Goal: Task Accomplishment & Management: Complete application form

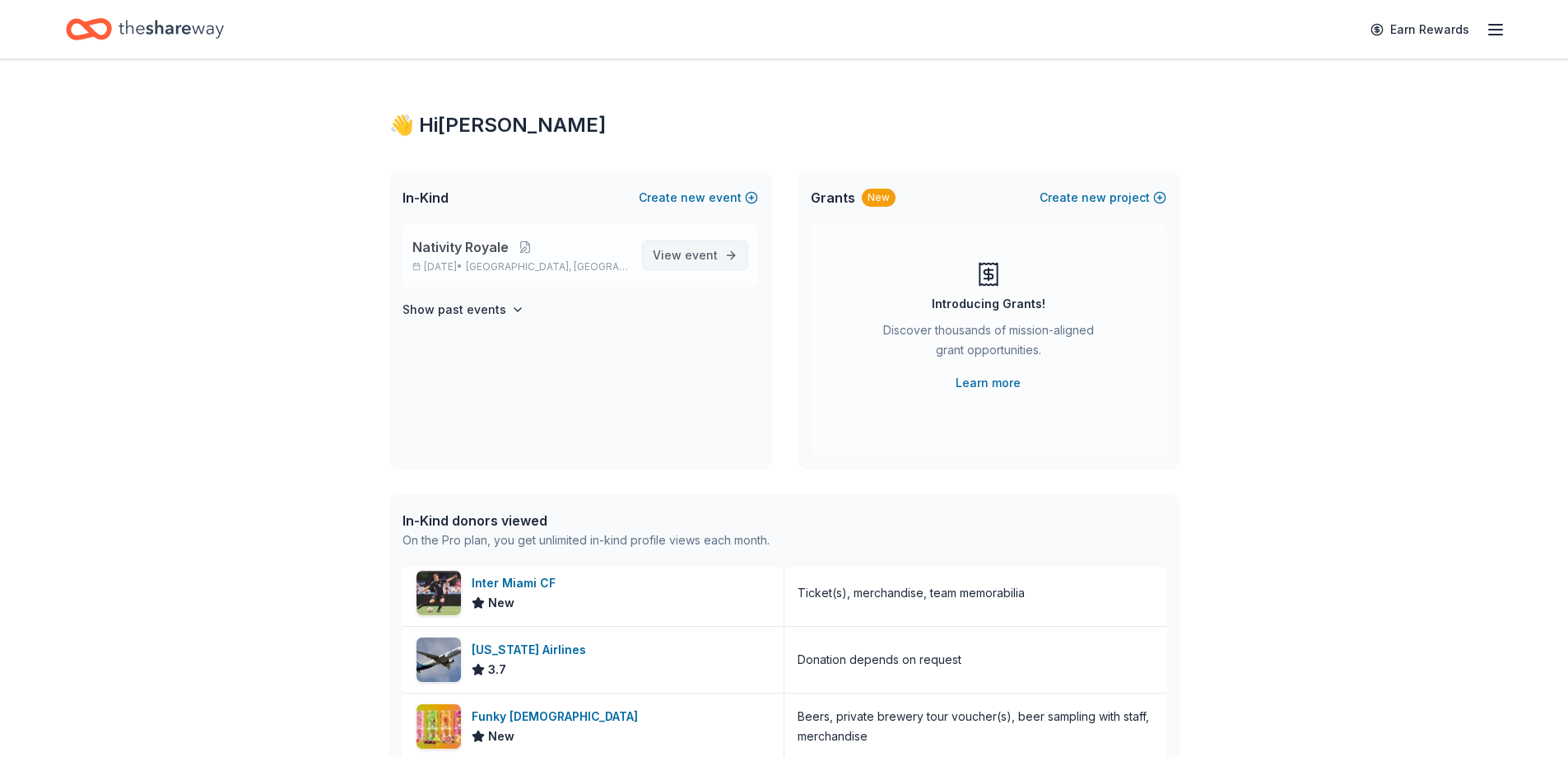
click at [683, 258] on span "View event" at bounding box center [685, 256] width 65 height 20
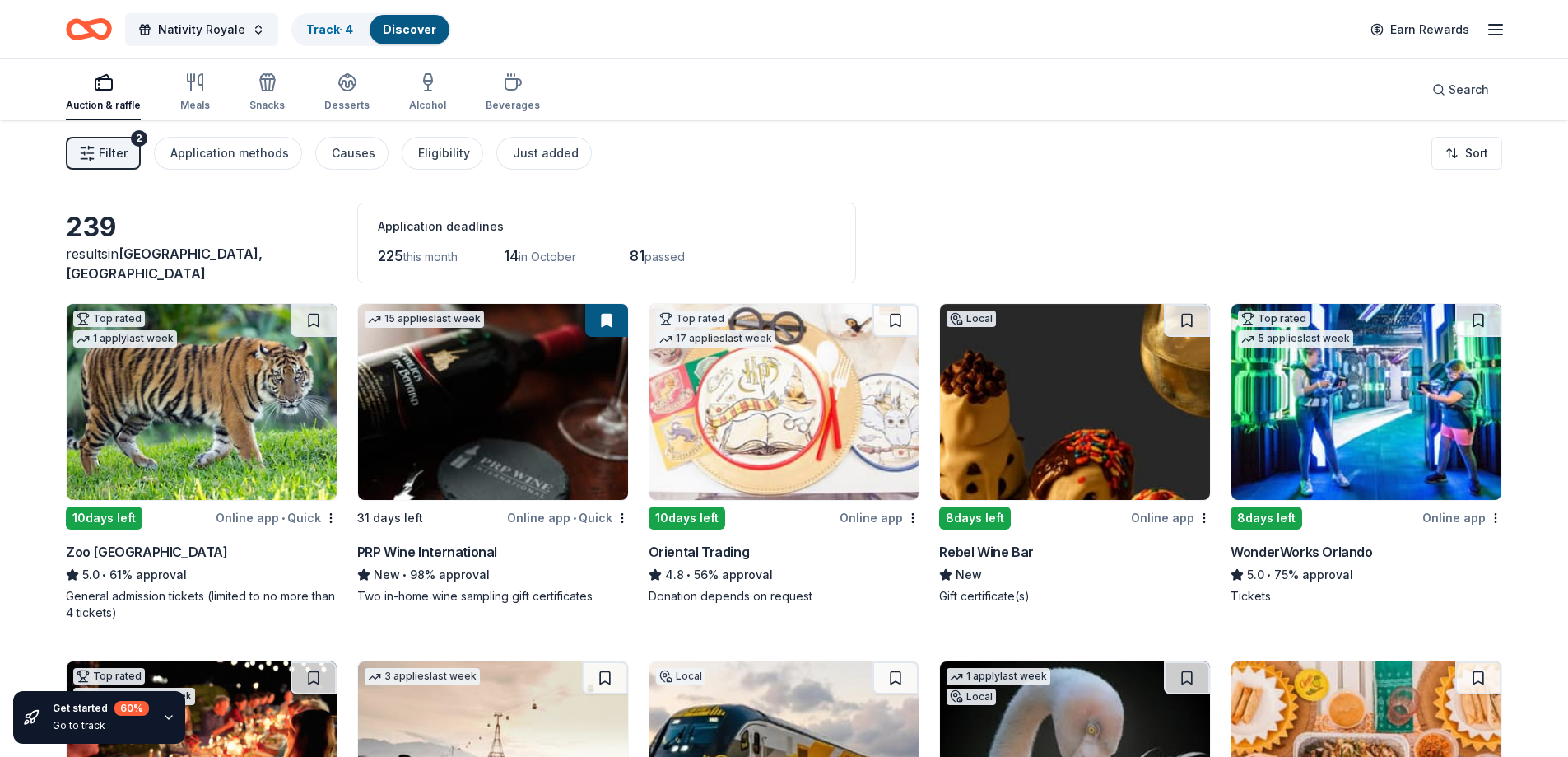
click at [403, 22] on link "Discover" at bounding box center [409, 28] width 53 height 14
click at [329, 32] on link "Track · 4" at bounding box center [329, 28] width 47 height 14
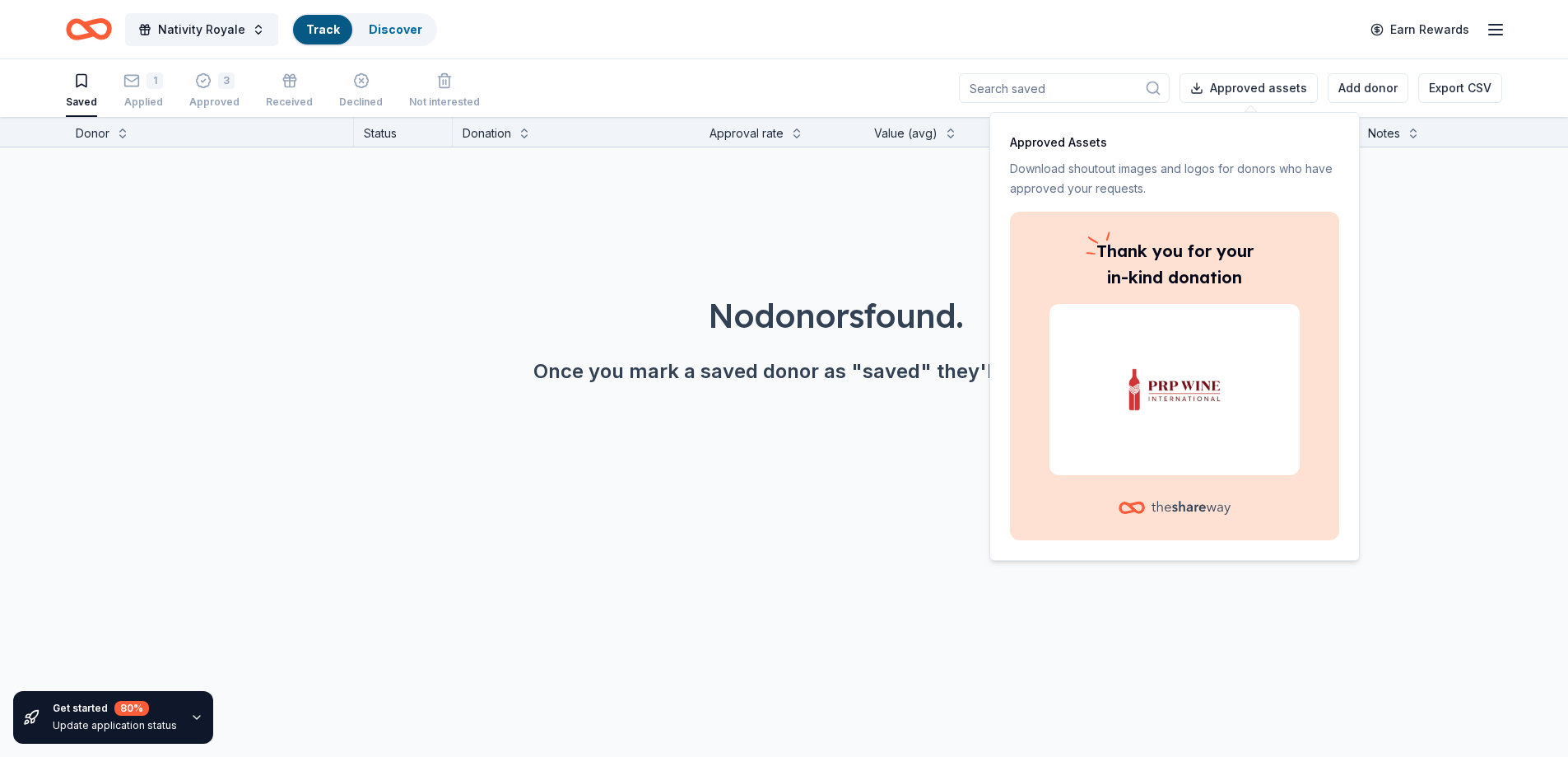
scroll to position [1, 0]
click at [1190, 411] on img at bounding box center [1175, 389] width 211 height 105
click at [1194, 395] on img at bounding box center [1175, 389] width 211 height 105
click at [1240, 89] on button "Approved assets" at bounding box center [1248, 87] width 138 height 29
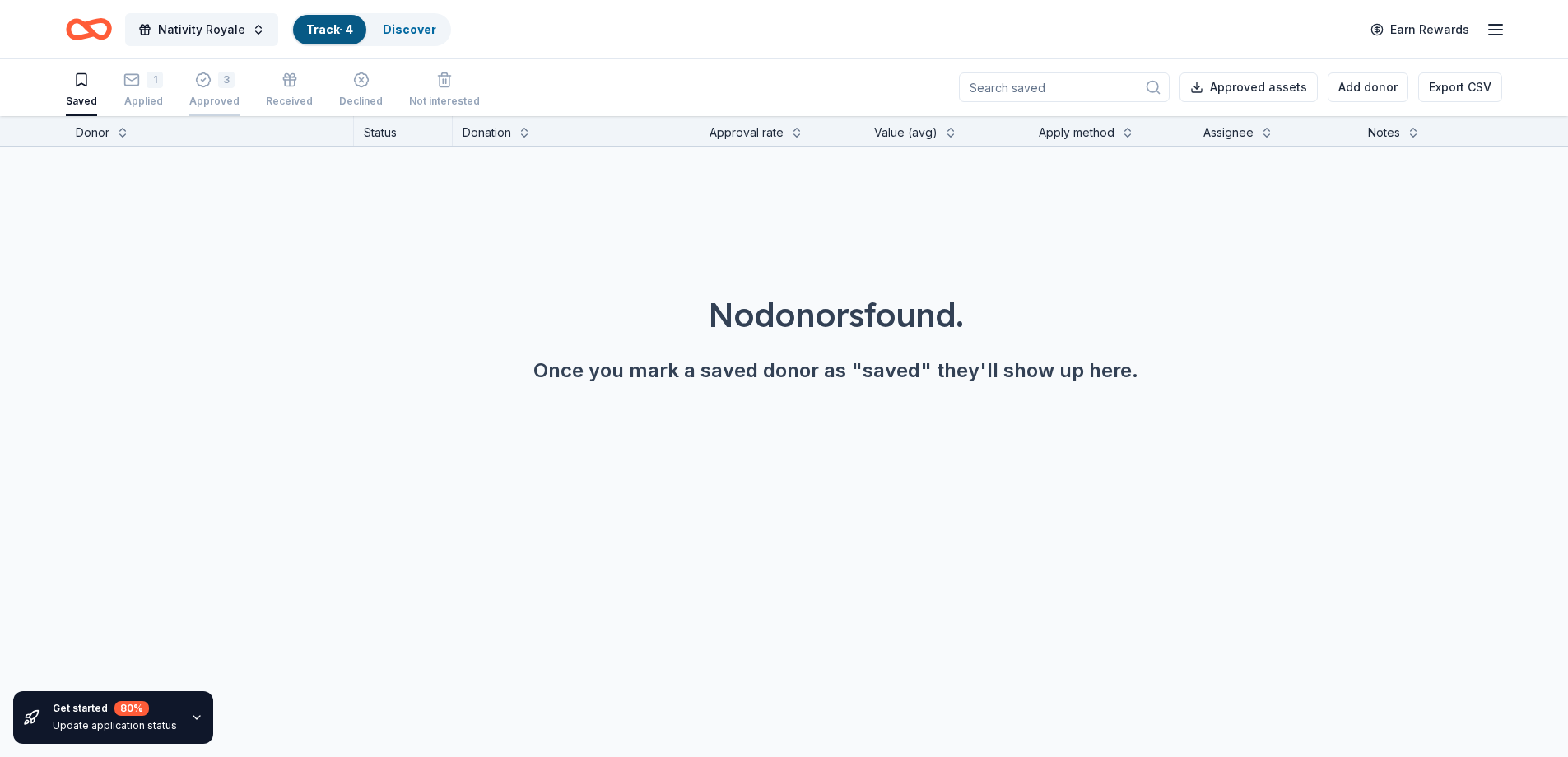
click at [201, 88] on div "3 Approved" at bounding box center [214, 90] width 50 height 37
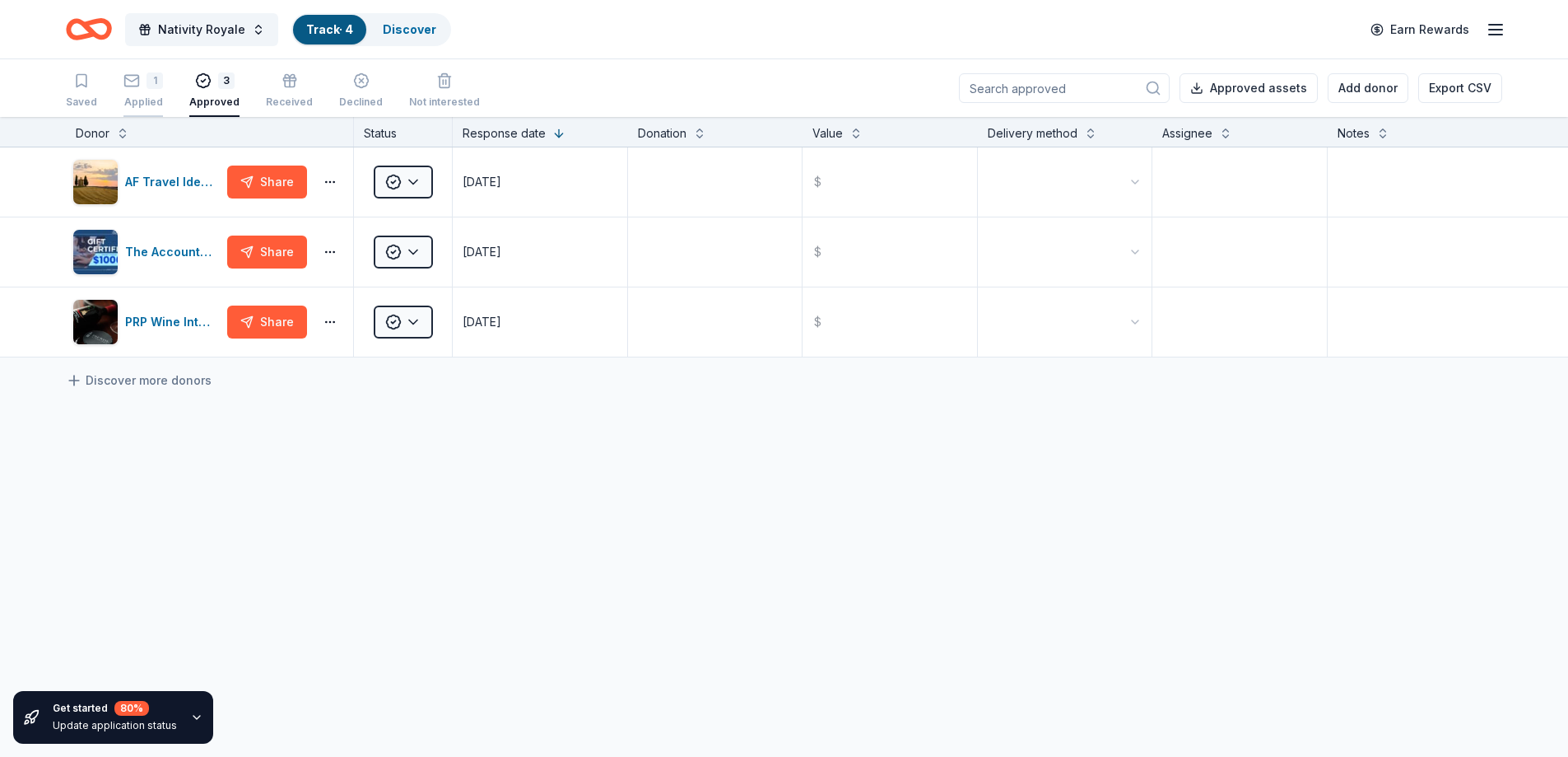
click at [143, 85] on div "1" at bounding box center [143, 81] width 39 height 16
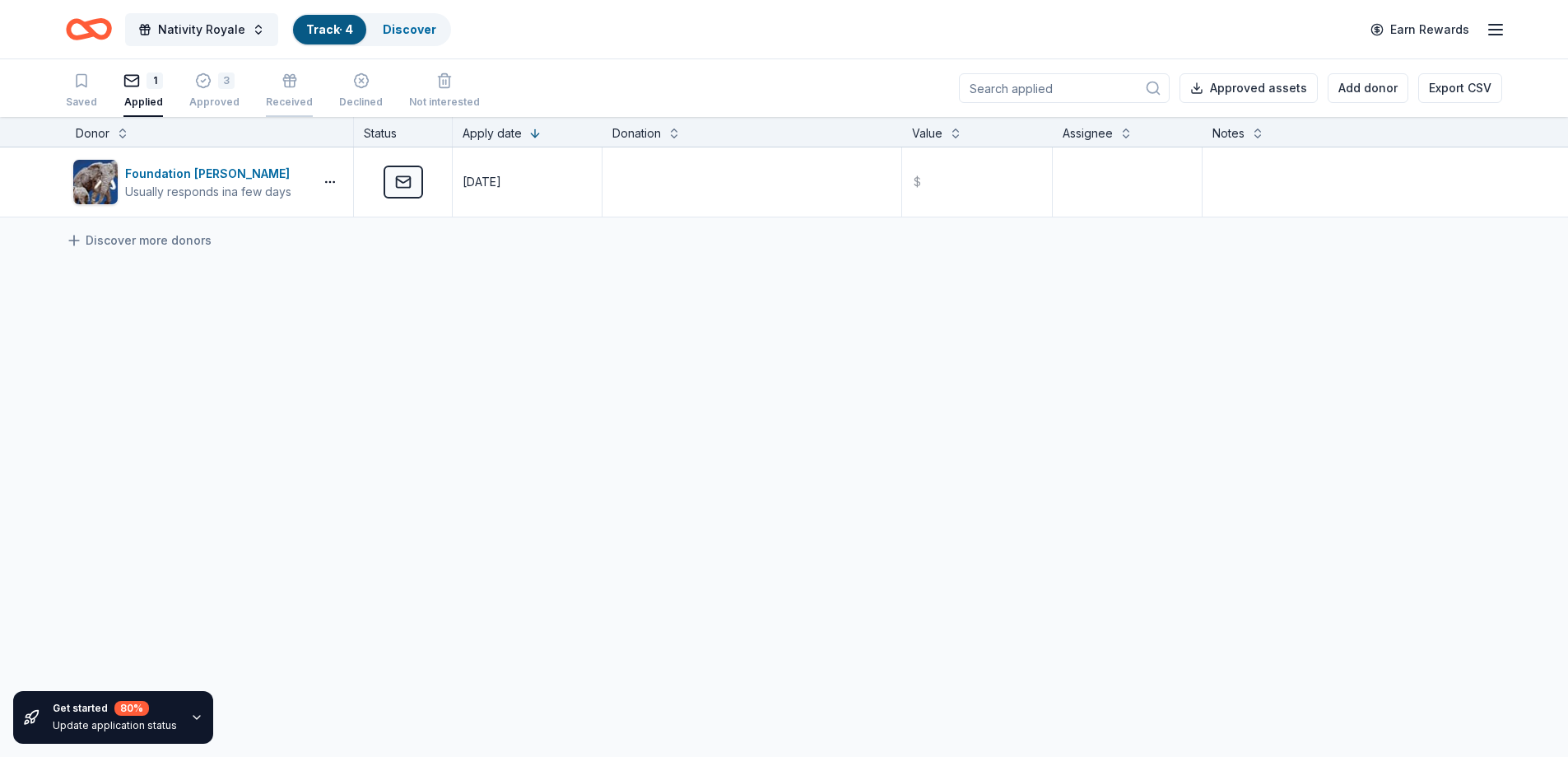
click at [293, 77] on div "button" at bounding box center [289, 81] width 47 height 16
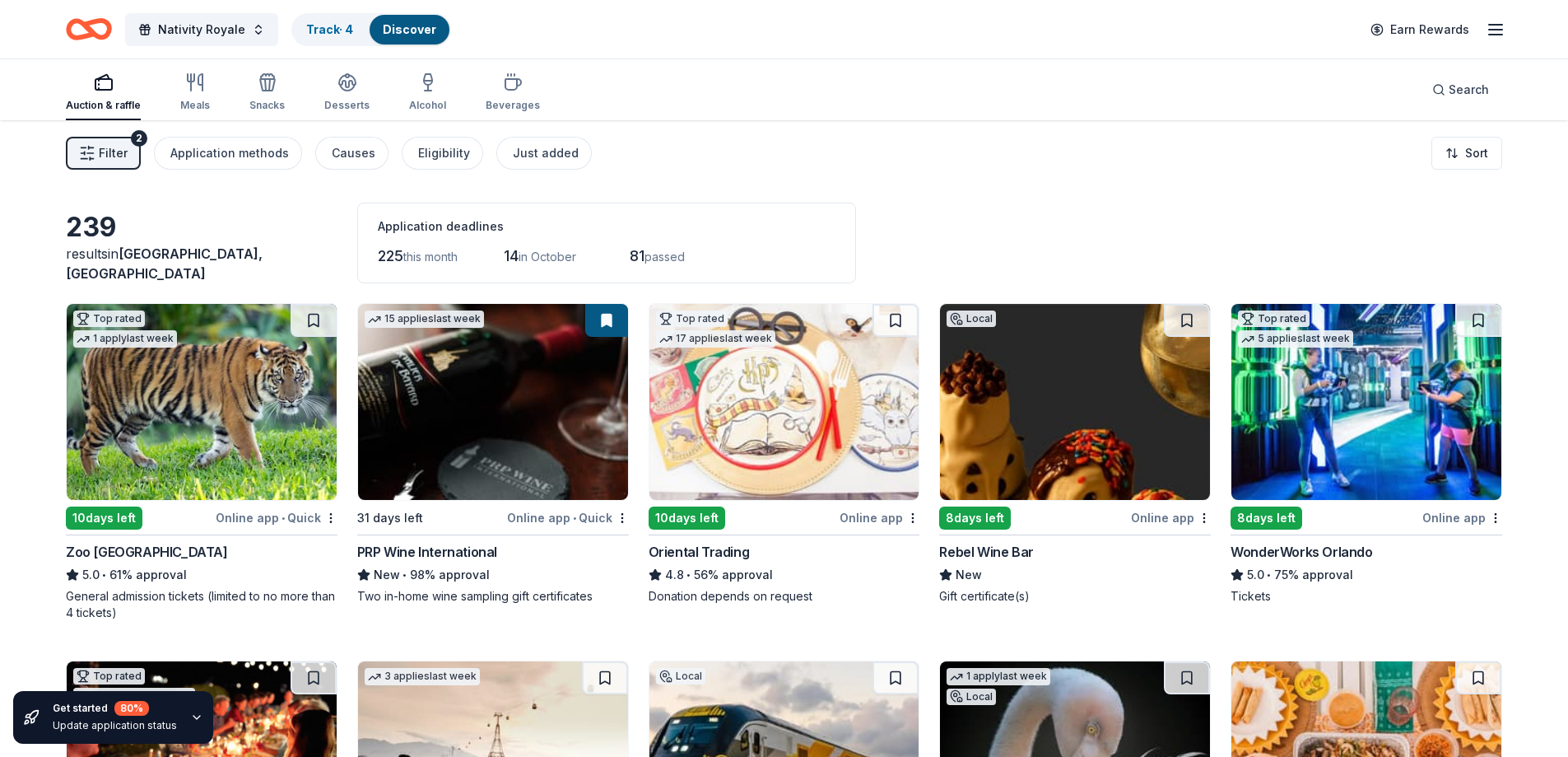
click at [295, 437] on img at bounding box center [201, 402] width 270 height 196
click at [1072, 461] on img at bounding box center [1075, 402] width 270 height 196
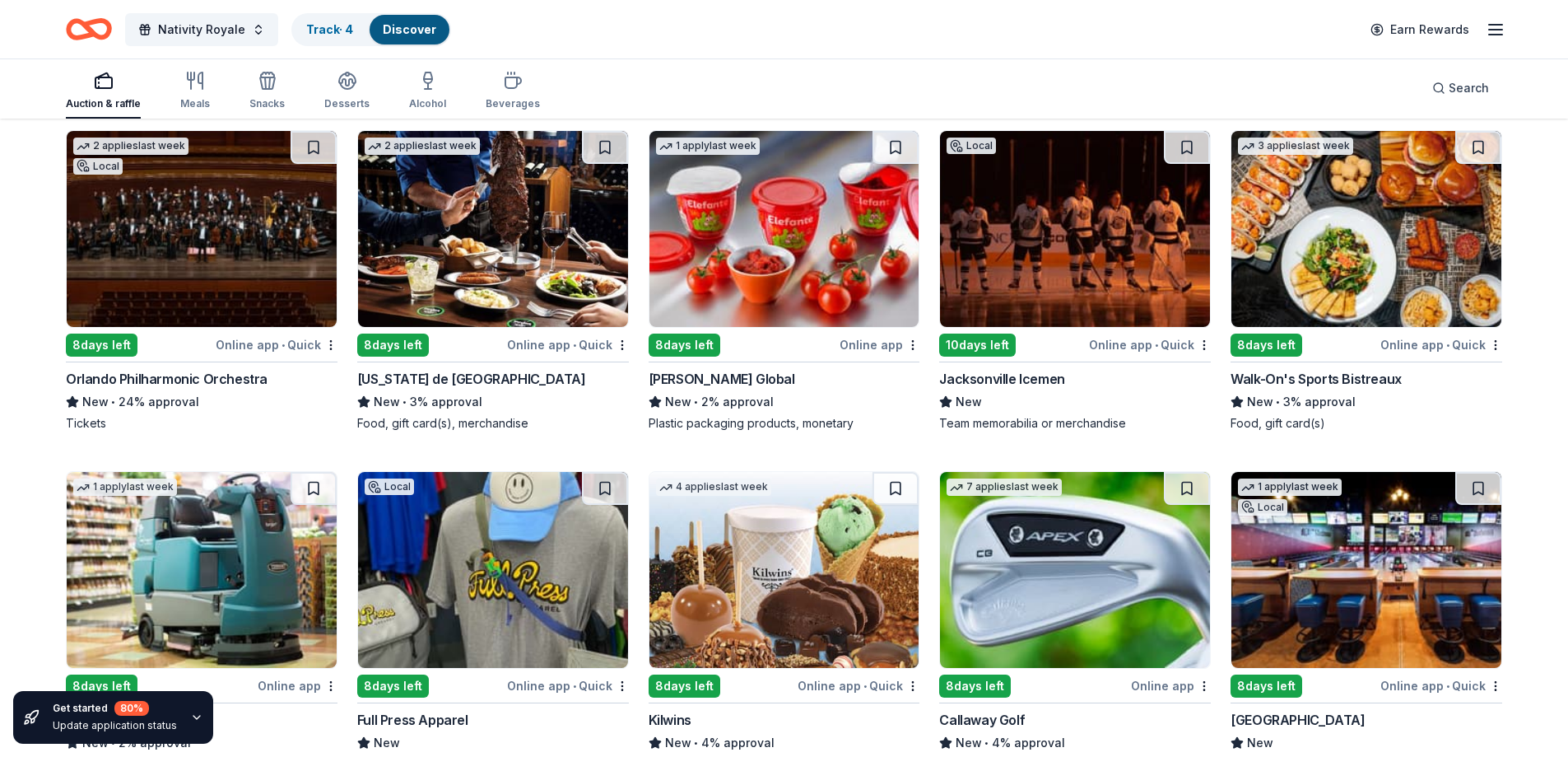
scroll to position [7521, 0]
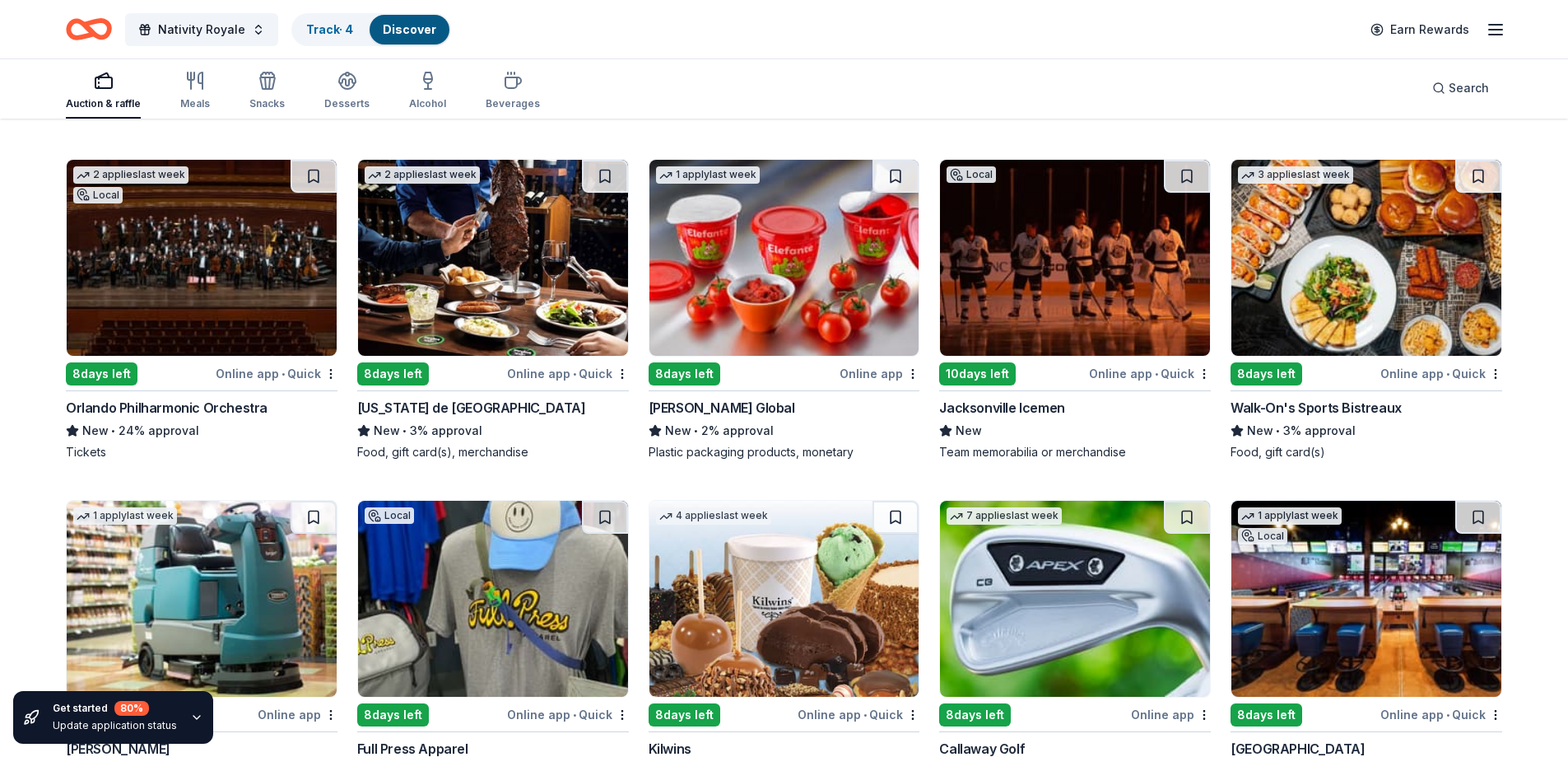
click at [476, 281] on img at bounding box center [493, 258] width 270 height 196
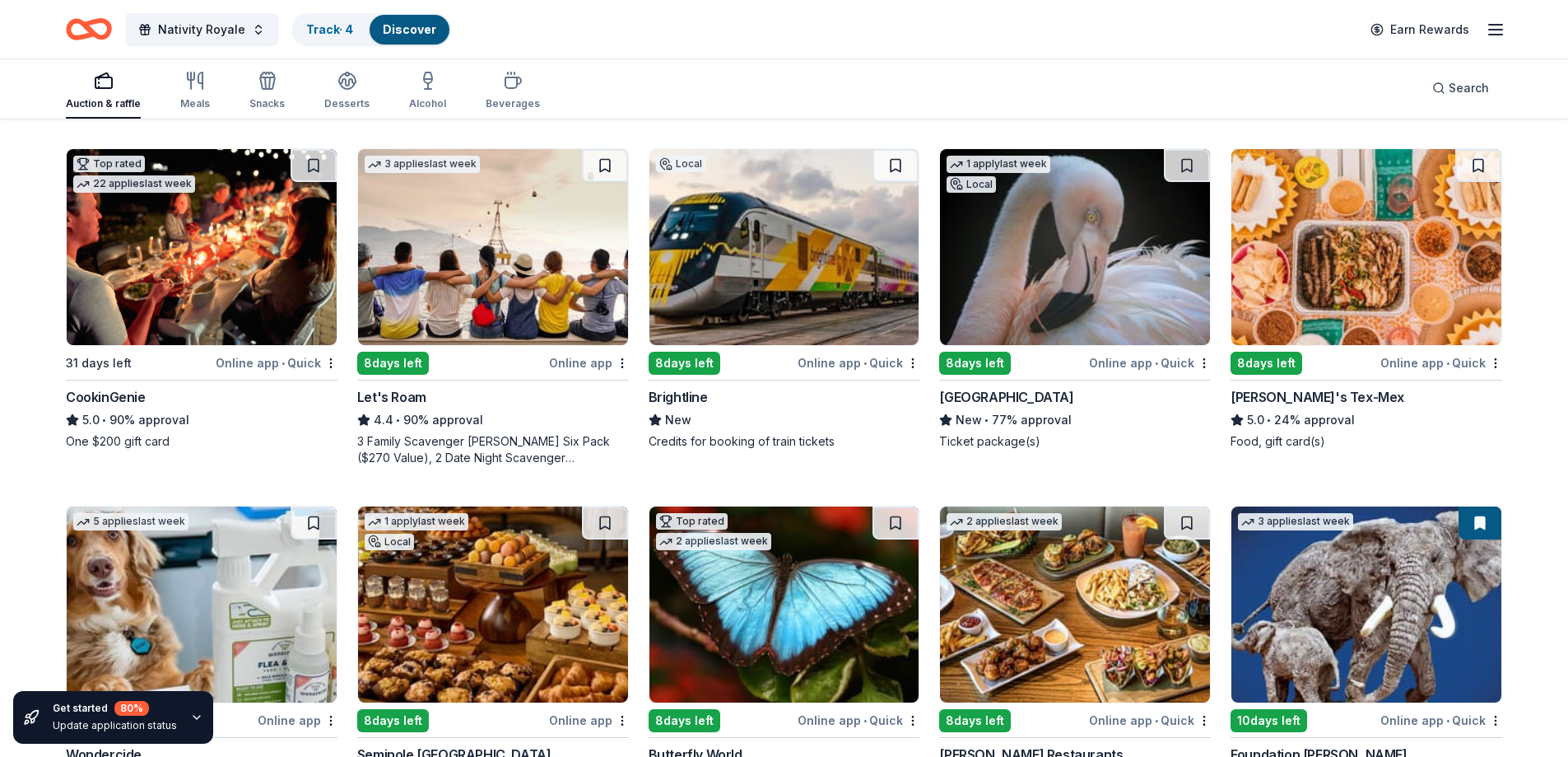
scroll to position [0, 0]
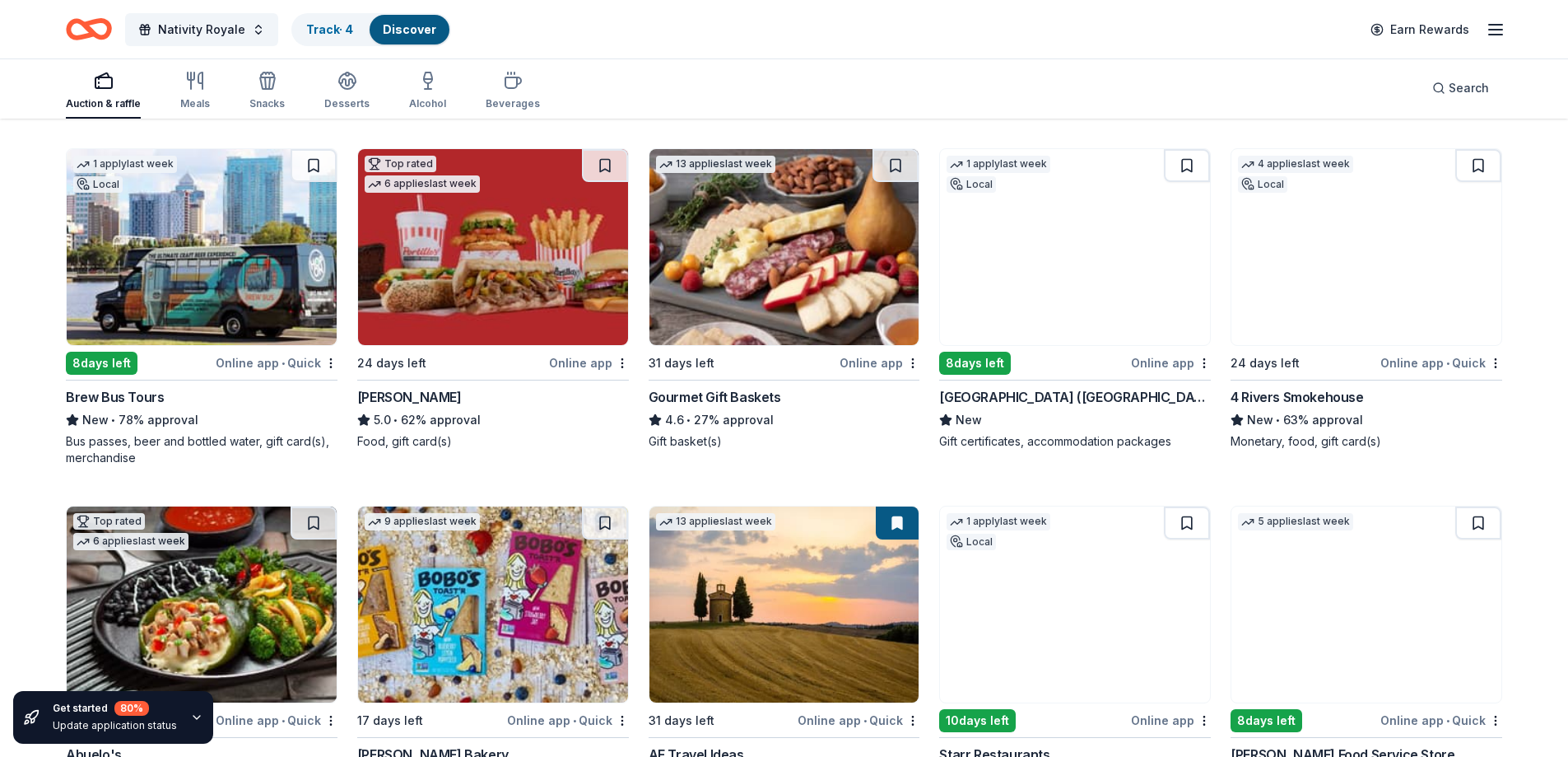
scroll to position [1730, 0]
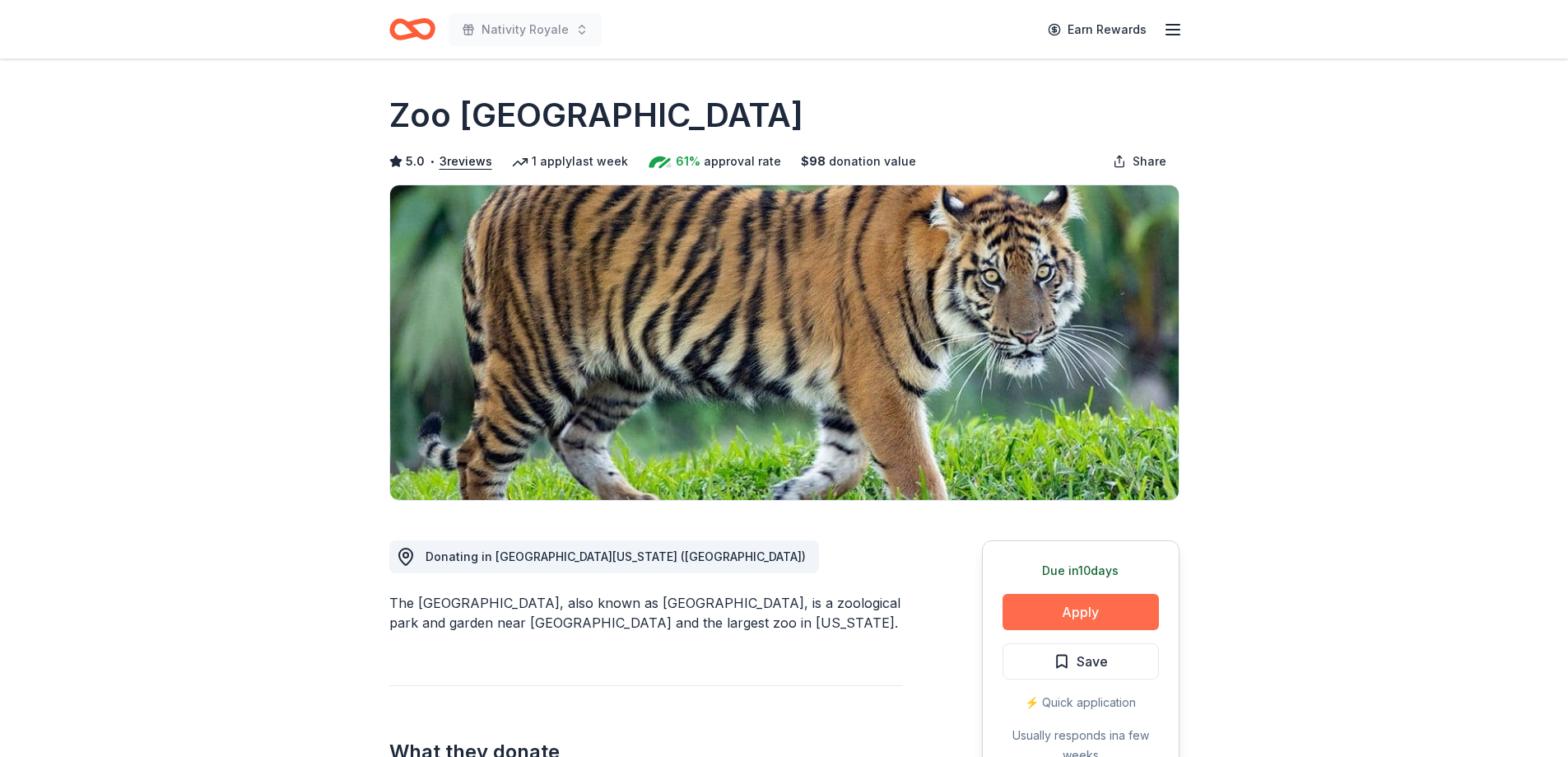
click at [1074, 613] on button "Apply" at bounding box center [1081, 612] width 157 height 37
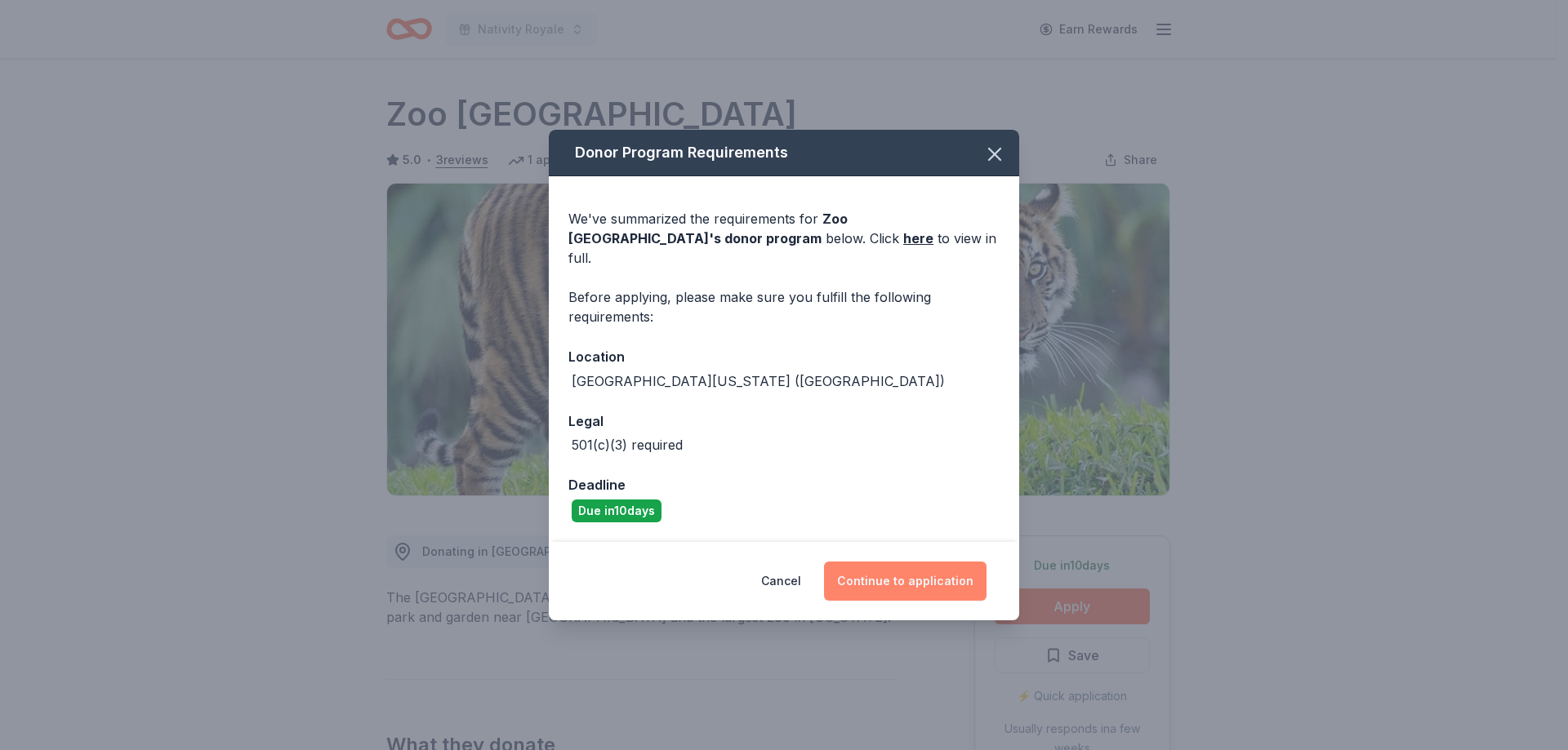
click at [923, 585] on button "Continue to application" at bounding box center [905, 580] width 163 height 39
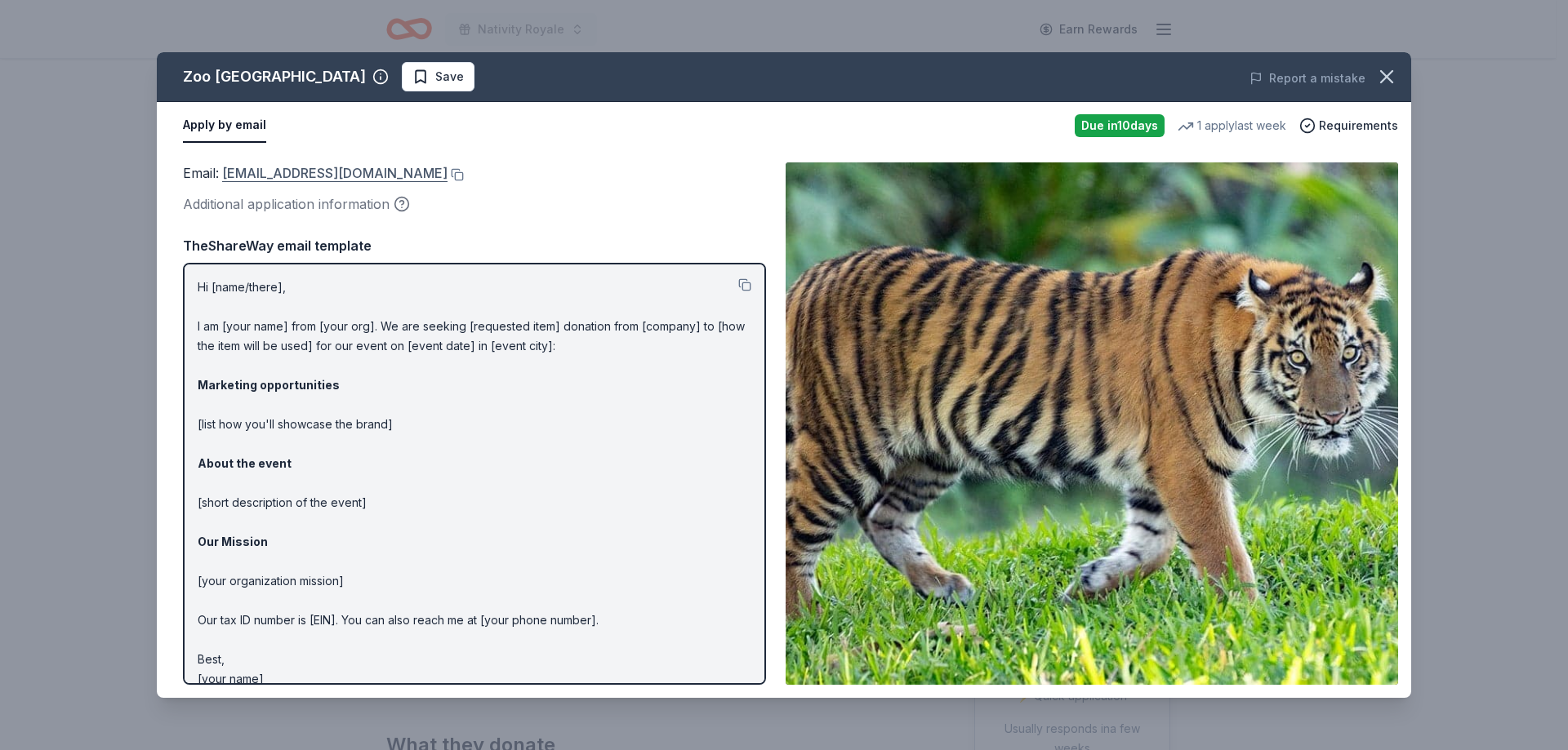
click at [424, 168] on link "zoodonationrequests@miamidade.gov" at bounding box center [335, 173] width 225 height 21
click at [464, 173] on button at bounding box center [456, 174] width 16 height 13
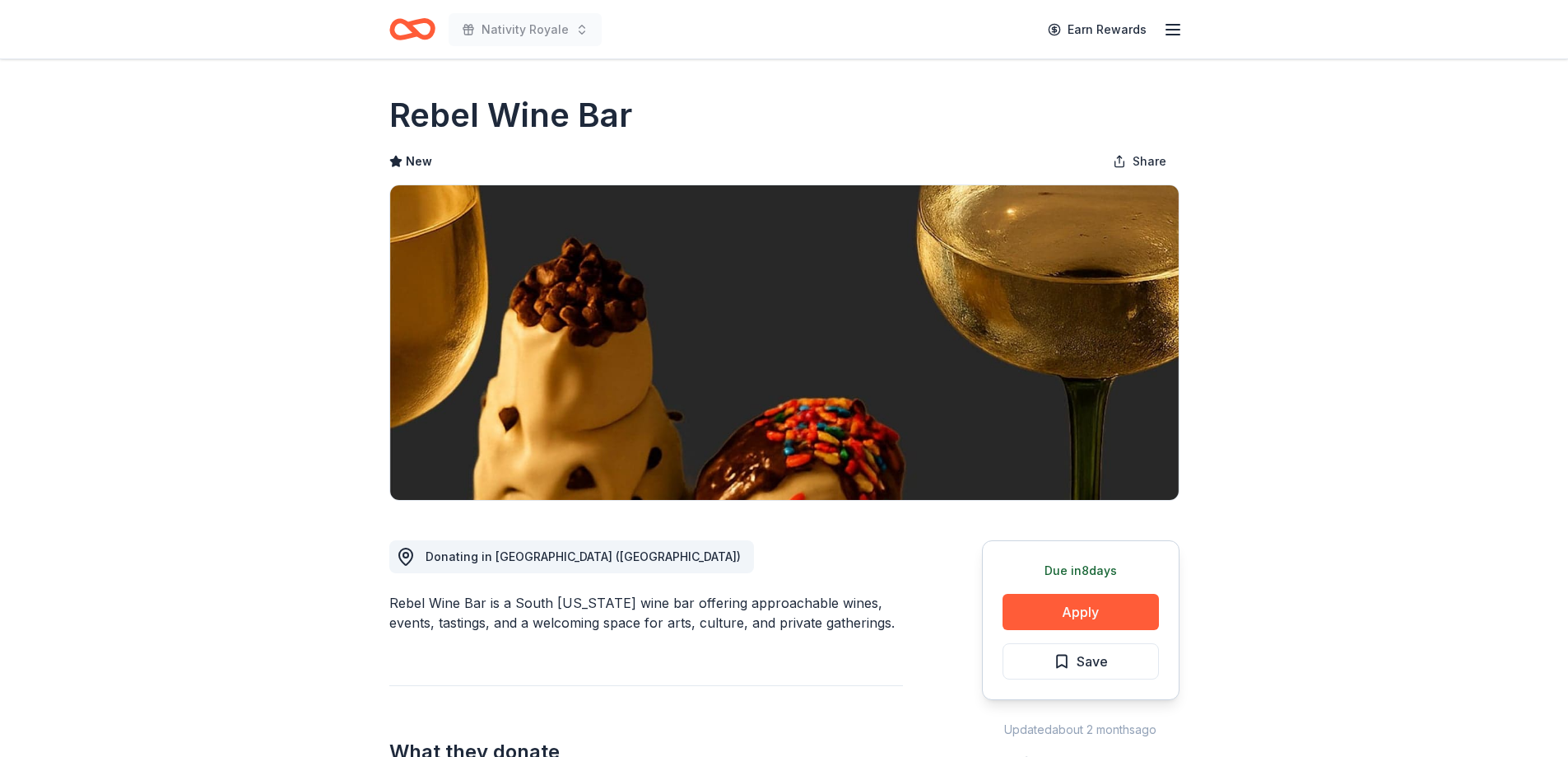
scroll to position [82, 0]
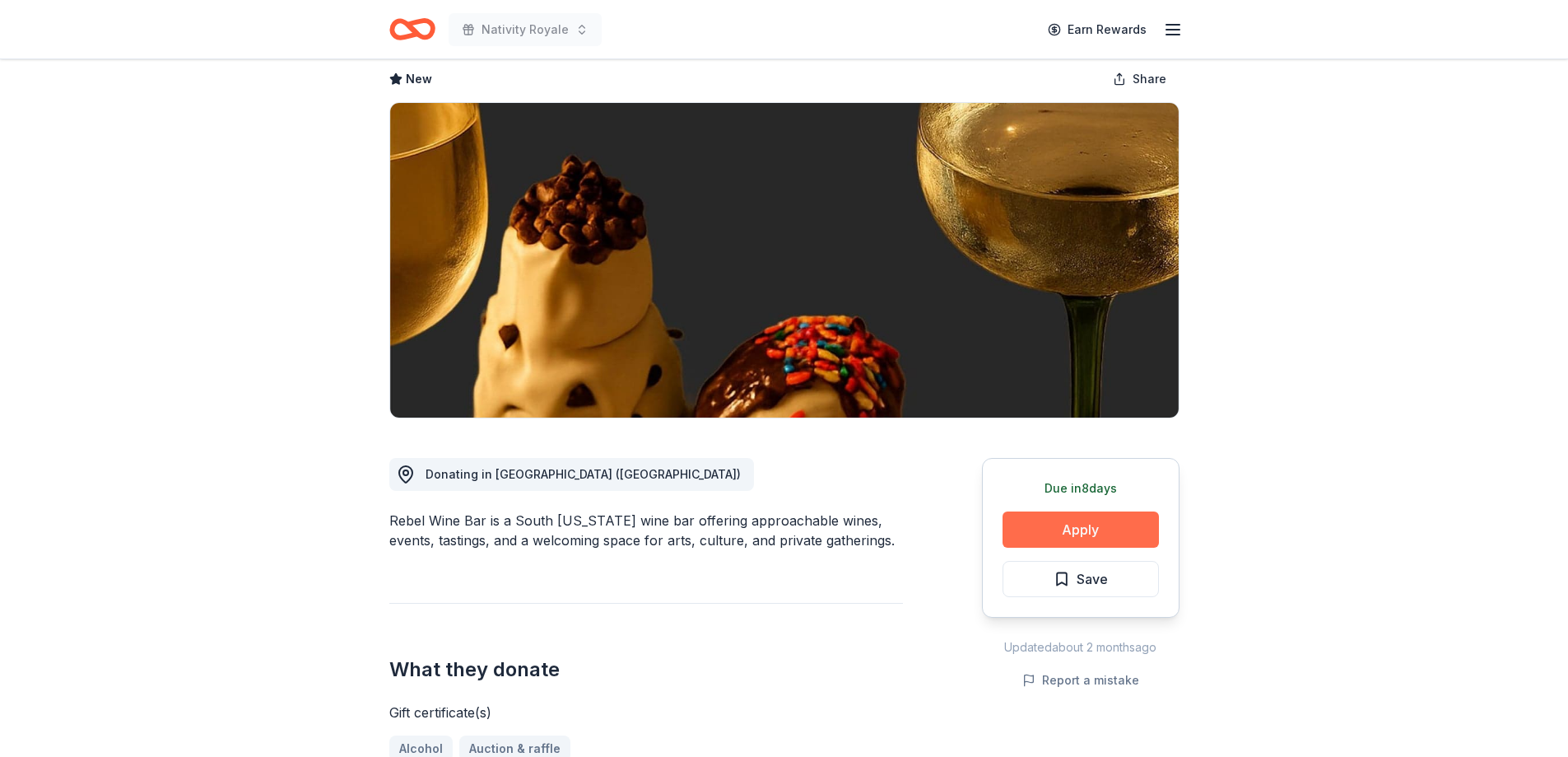
click at [1050, 526] on button "Apply" at bounding box center [1081, 530] width 157 height 37
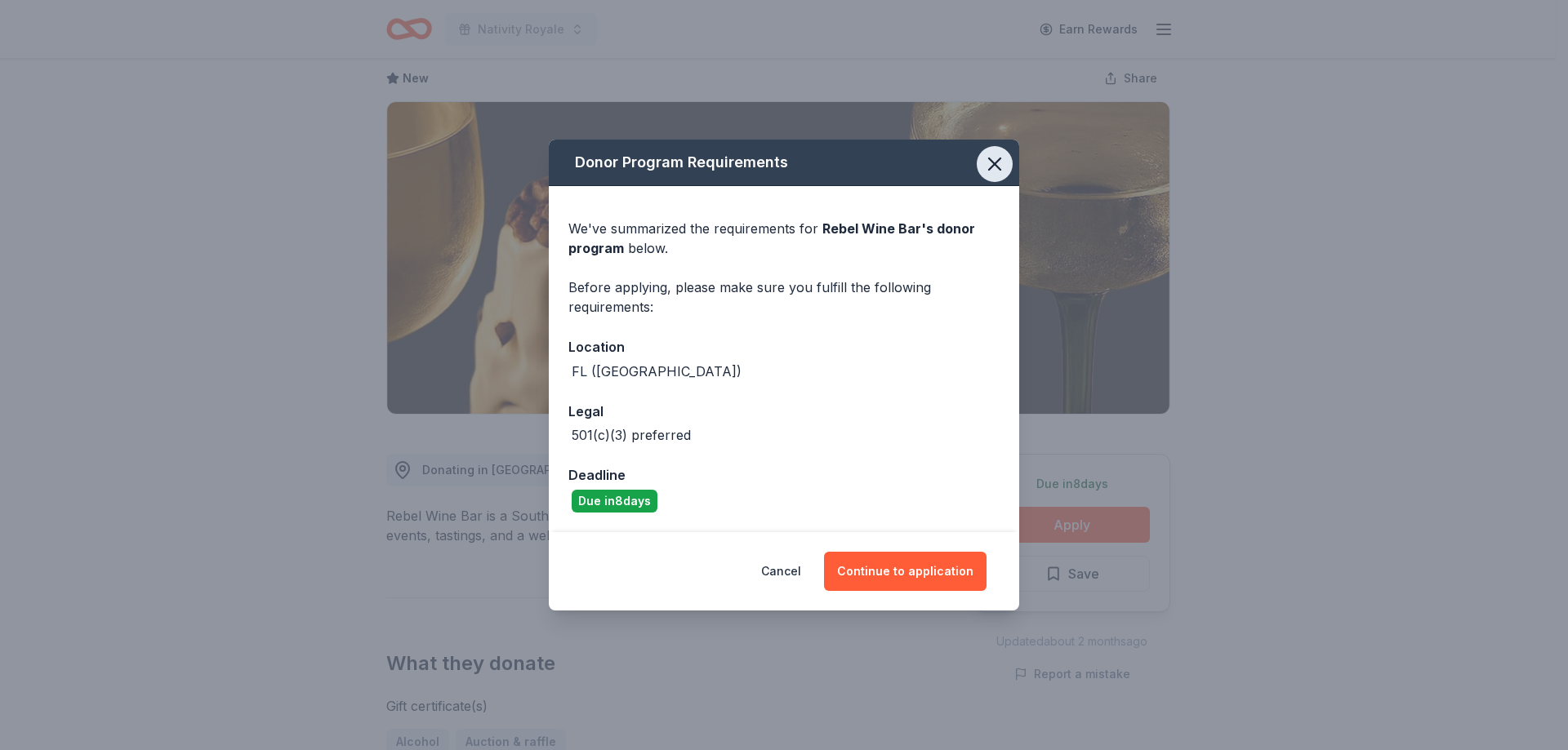
click at [995, 169] on icon "button" at bounding box center [994, 163] width 23 height 23
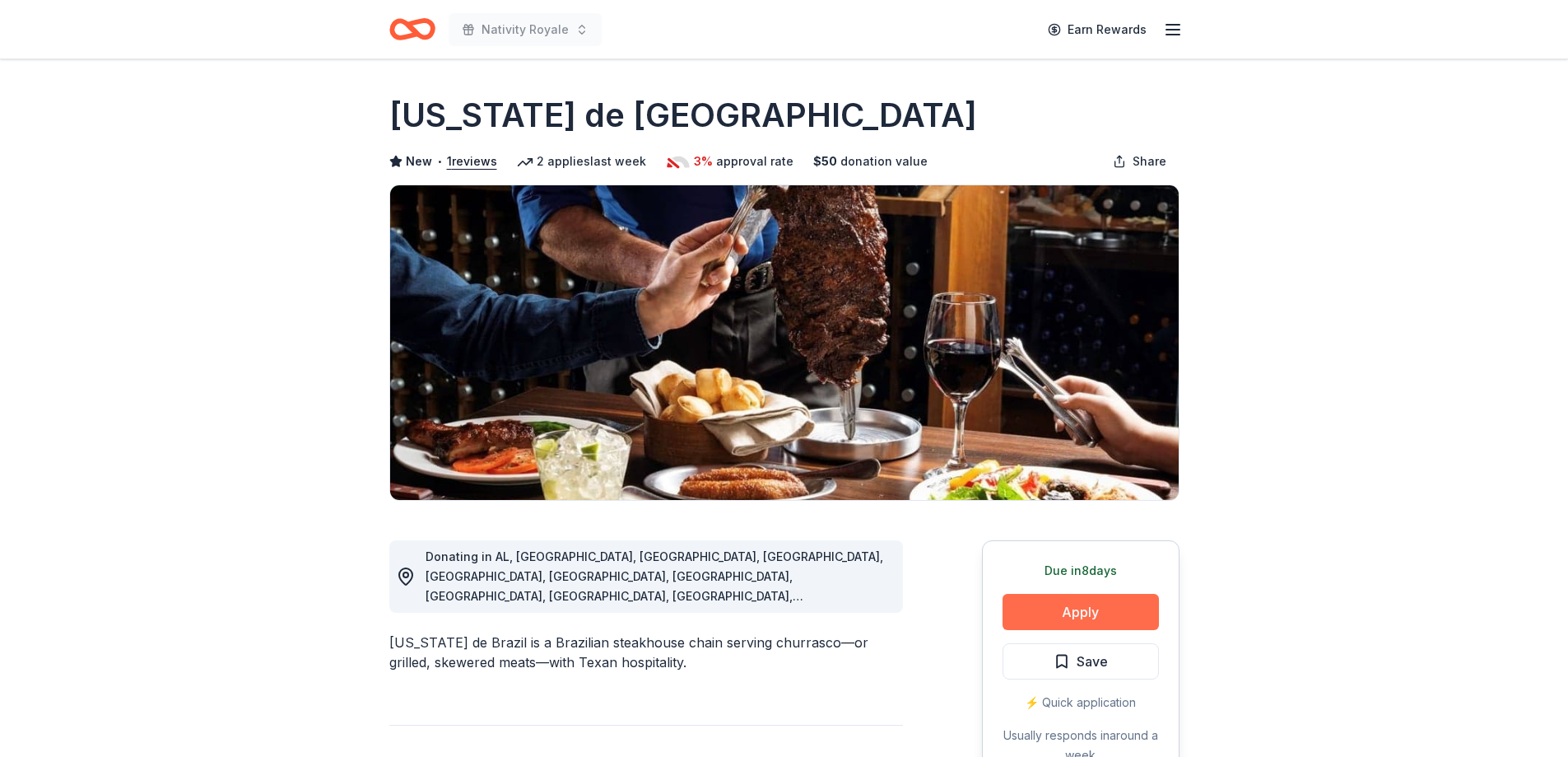
click at [1029, 610] on button "Apply" at bounding box center [1081, 612] width 157 height 37
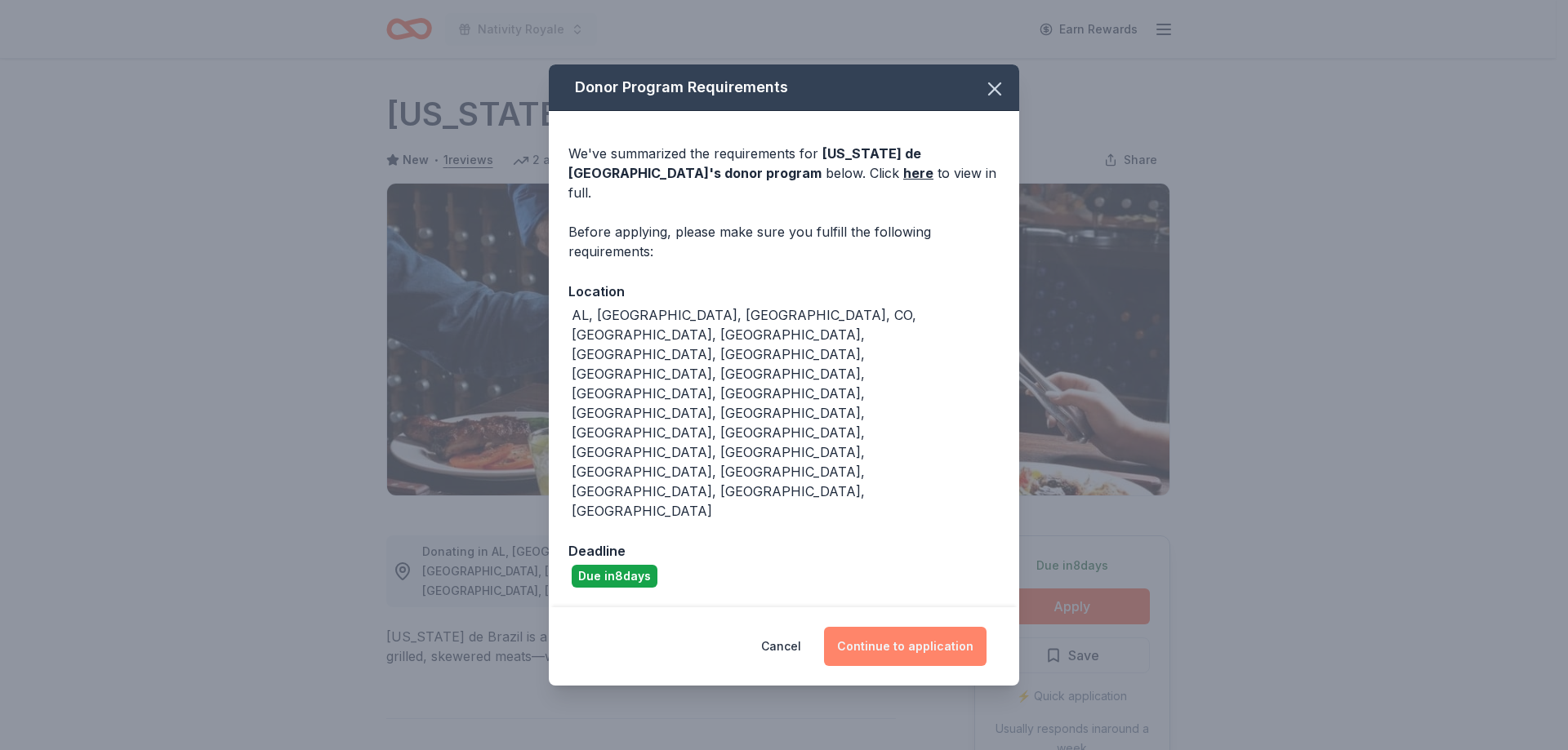
click at [919, 627] on button "Continue to application" at bounding box center [905, 646] width 163 height 39
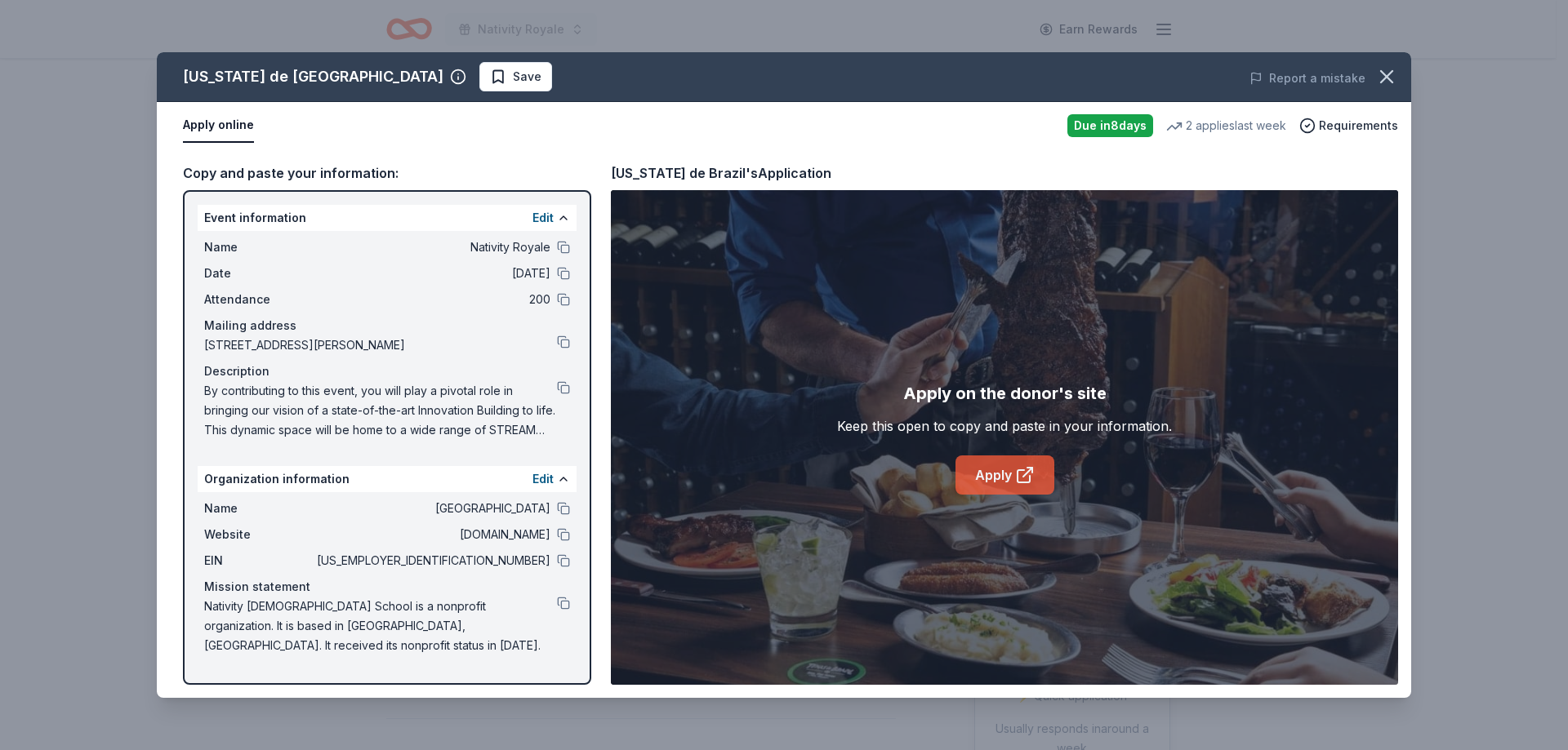
click at [979, 472] on link "Apply" at bounding box center [1005, 475] width 99 height 39
click at [1382, 81] on icon "button" at bounding box center [1386, 76] width 12 height 12
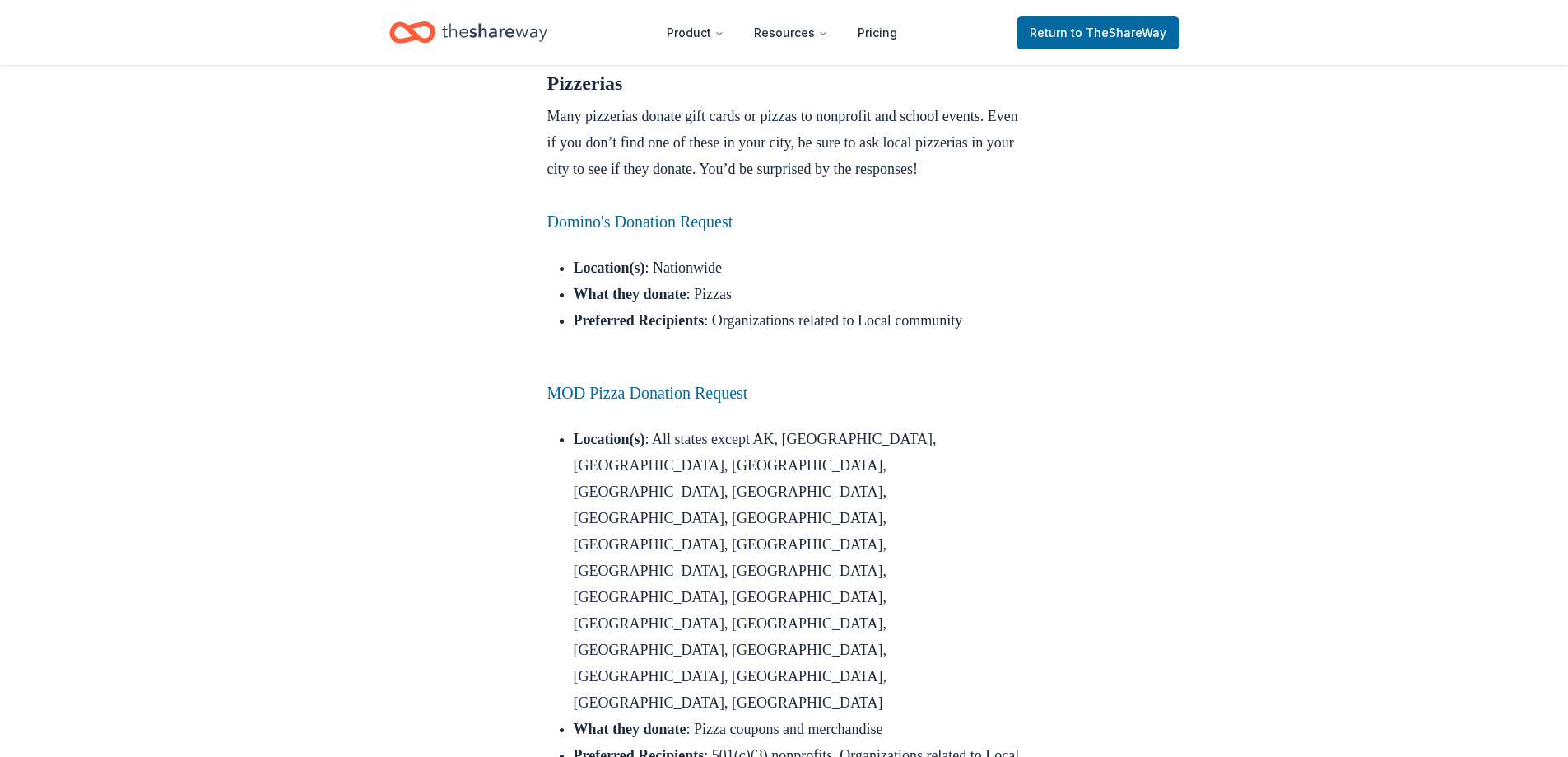
scroll to position [824, 0]
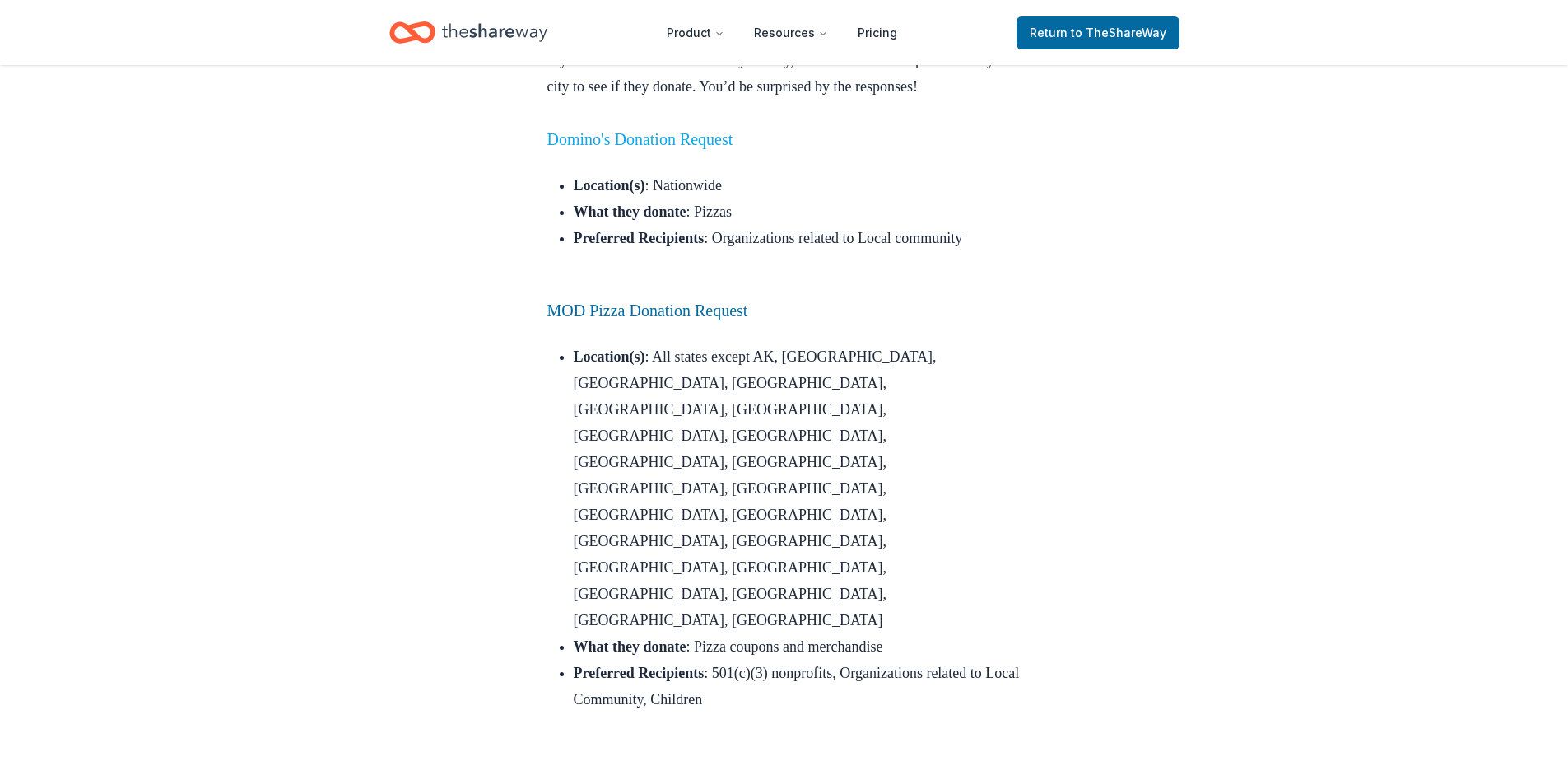
click at [698, 148] on link "Domino's Donation Request" at bounding box center [640, 139] width 186 height 18
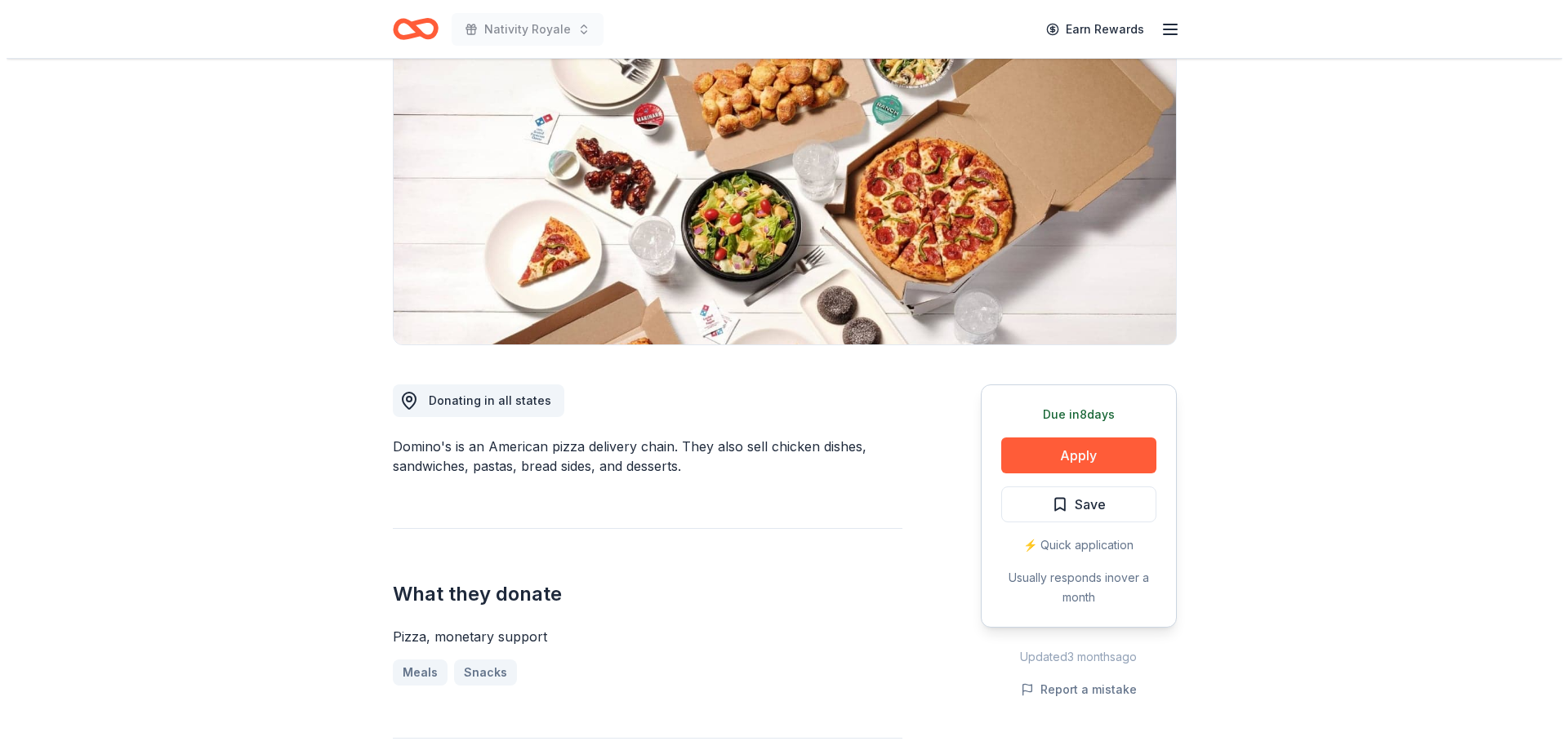
scroll to position [163, 0]
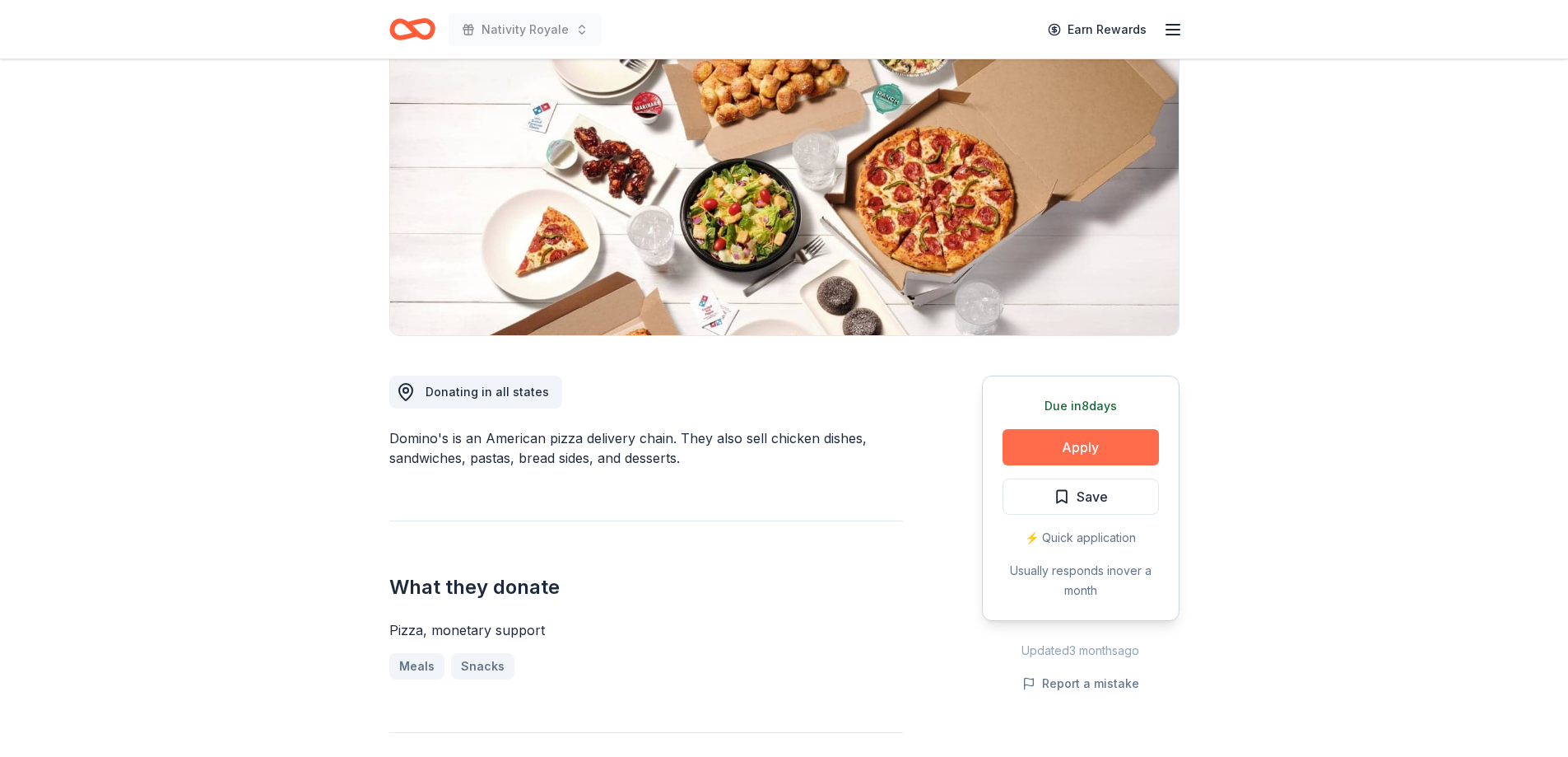
click at [1113, 446] on button "Apply" at bounding box center [1081, 447] width 157 height 37
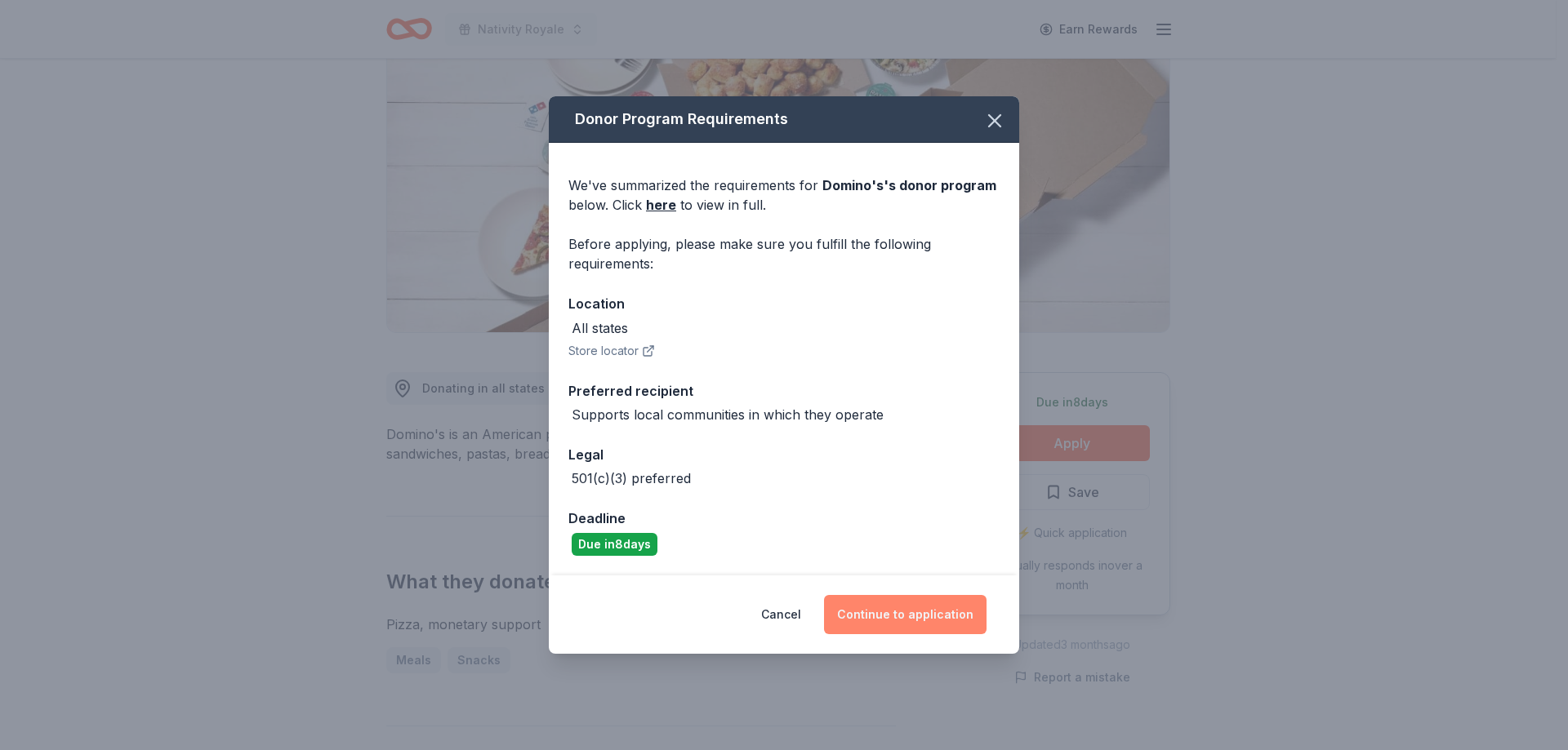
click at [903, 619] on button "Continue to application" at bounding box center [905, 614] width 163 height 39
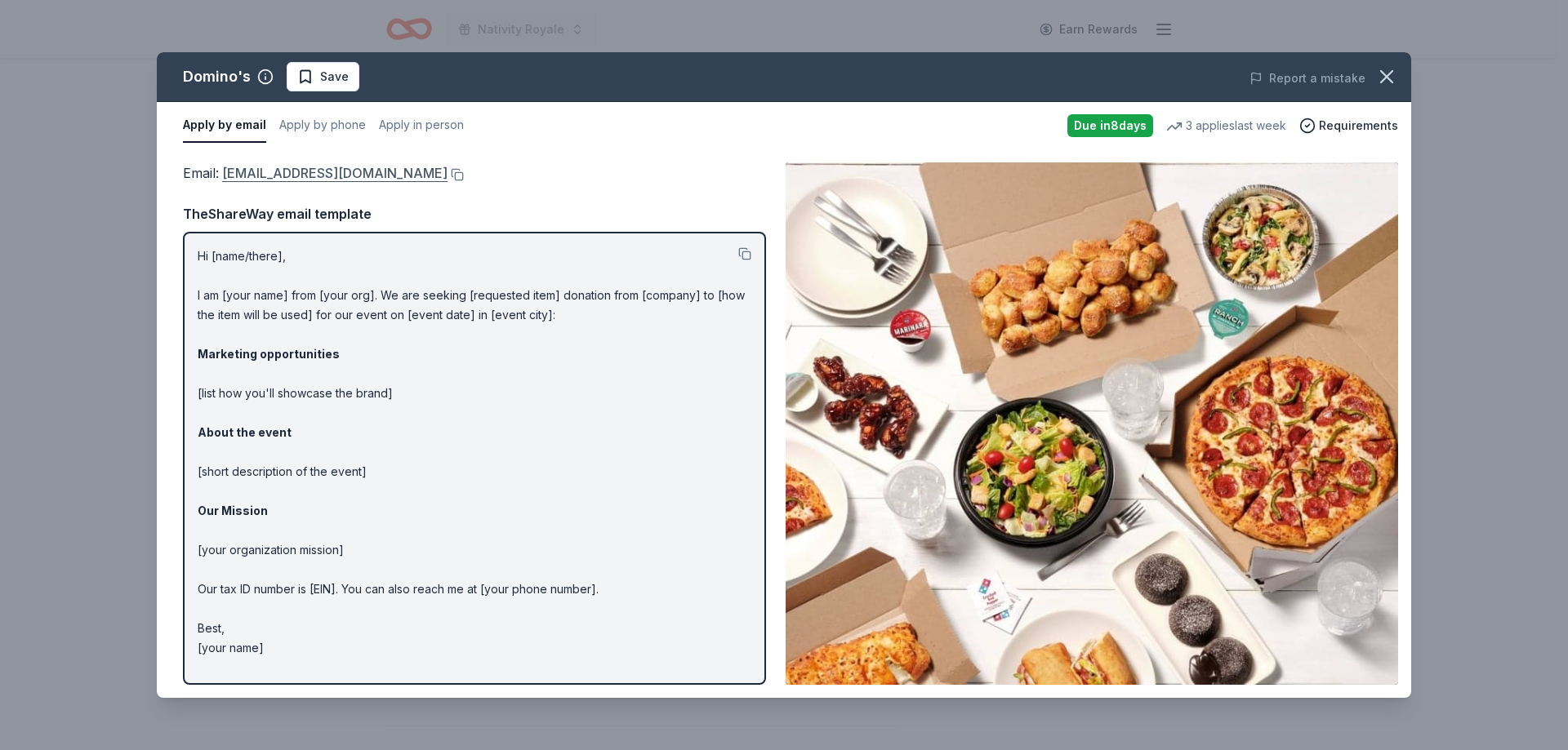
click at [360, 173] on link "[EMAIL_ADDRESS][DOMAIN_NAME]" at bounding box center [335, 173] width 225 height 21
click at [448, 170] on button at bounding box center [456, 174] width 16 height 13
